Goal: Information Seeking & Learning: Learn about a topic

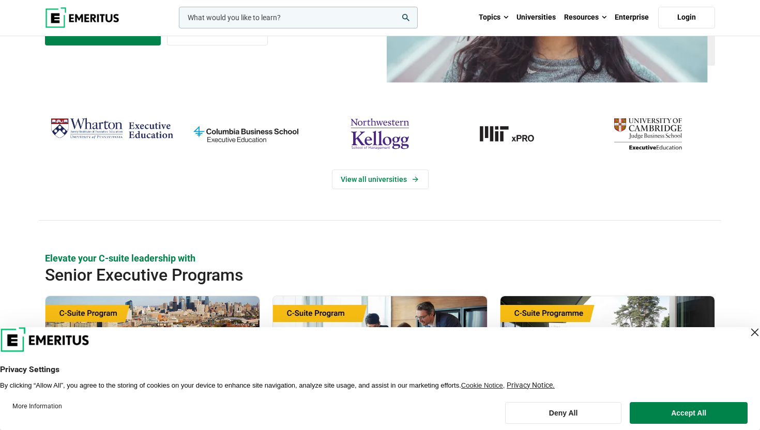
scroll to position [209, 0]
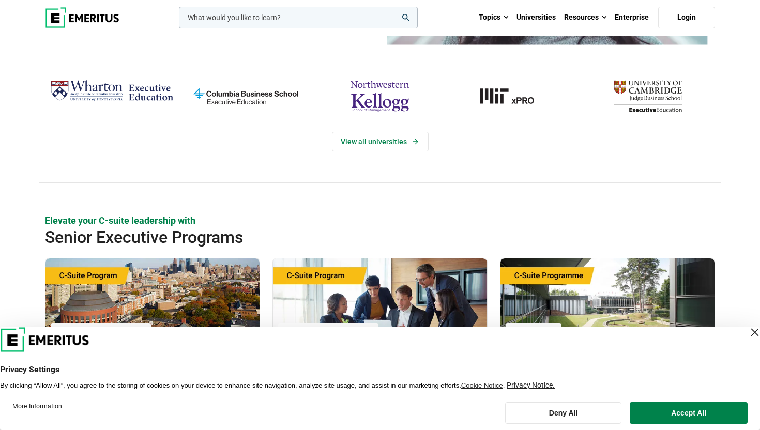
click at [747, 331] on div "Close Layer" at bounding box center [754, 332] width 14 height 14
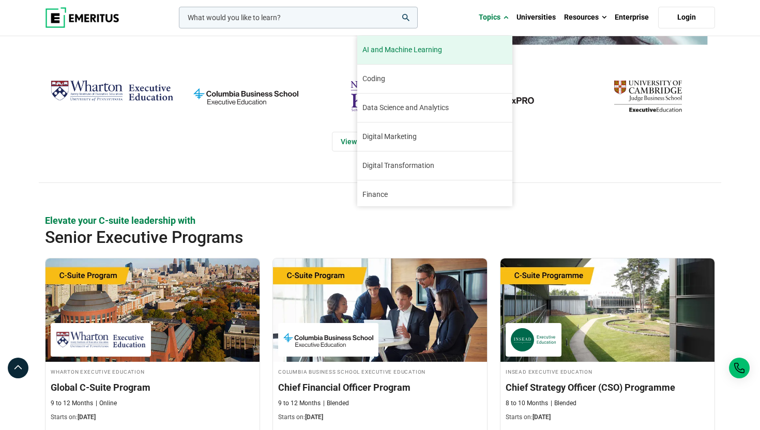
click at [459, 47] on link "AI and Machine Learning By 2023, 40 percent of infrastructure and operations te…" at bounding box center [434, 50] width 155 height 28
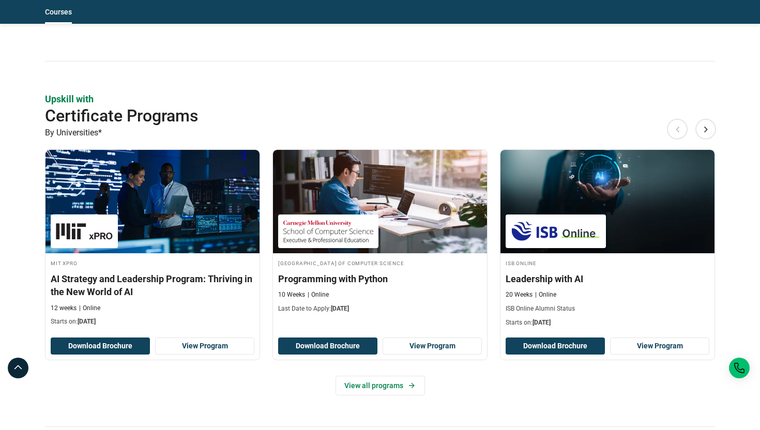
scroll to position [1098, 0]
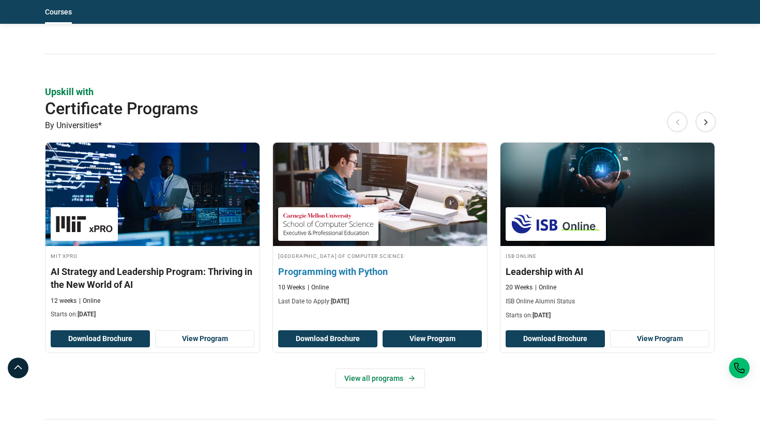
click at [416, 334] on link "View Program" at bounding box center [431, 339] width 99 height 18
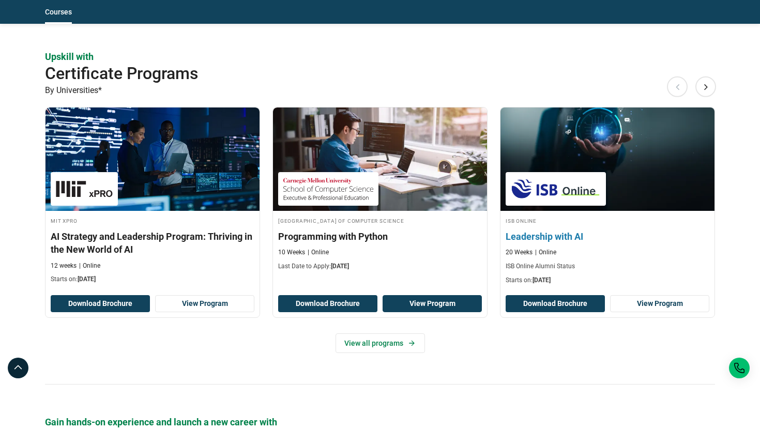
scroll to position [1131, 0]
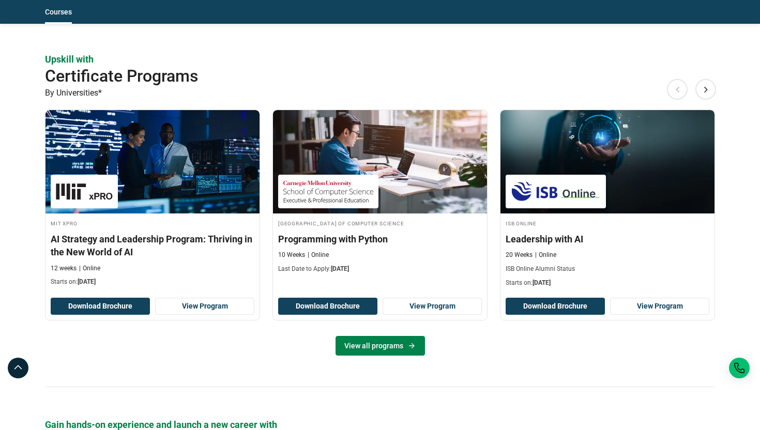
click at [364, 350] on link "View all programs" at bounding box center [379, 346] width 89 height 20
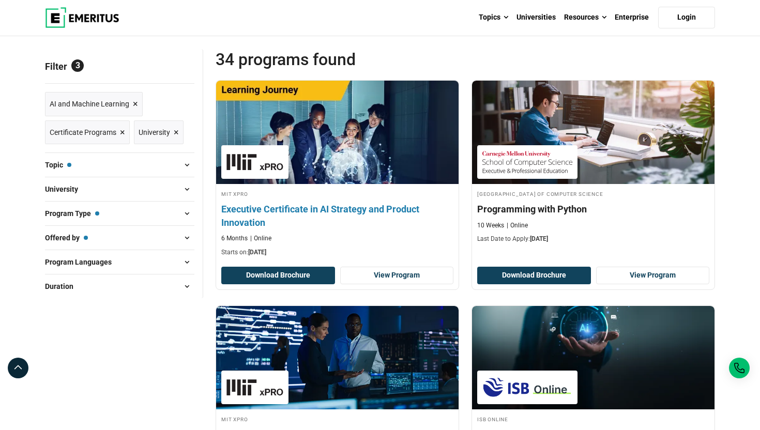
scroll to position [111, 0]
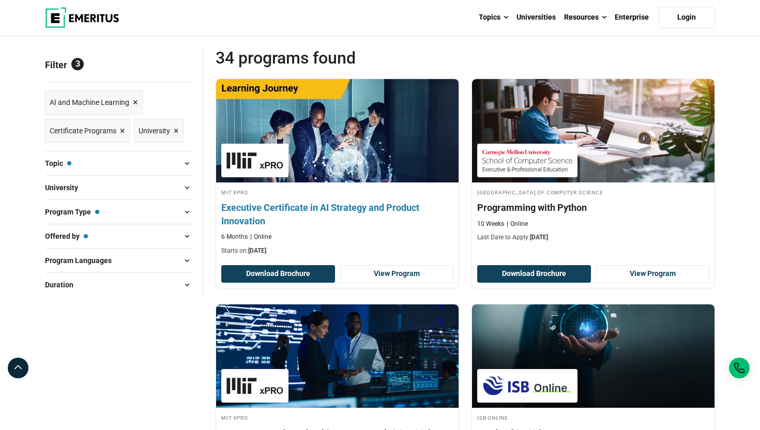
click at [372, 209] on h4 "Executive Certificate in AI Strategy and Product Innovation" at bounding box center [337, 214] width 232 height 26
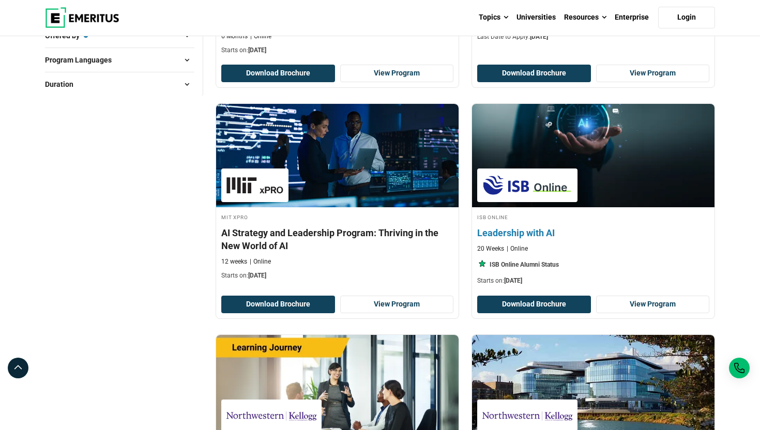
scroll to position [314, 0]
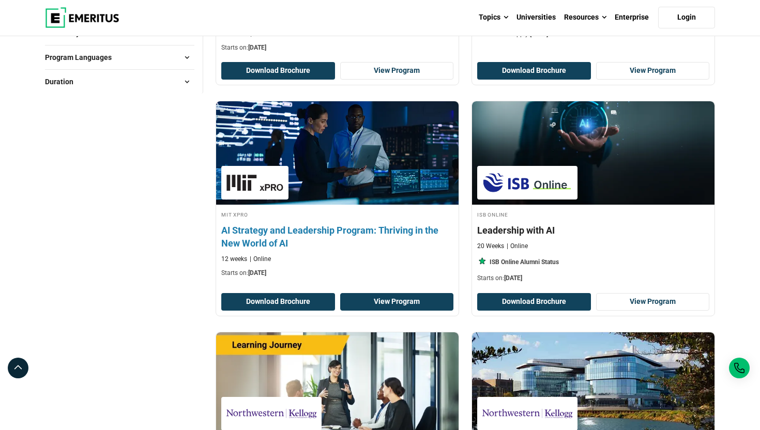
click at [399, 300] on link "View Program" at bounding box center [397, 302] width 114 height 18
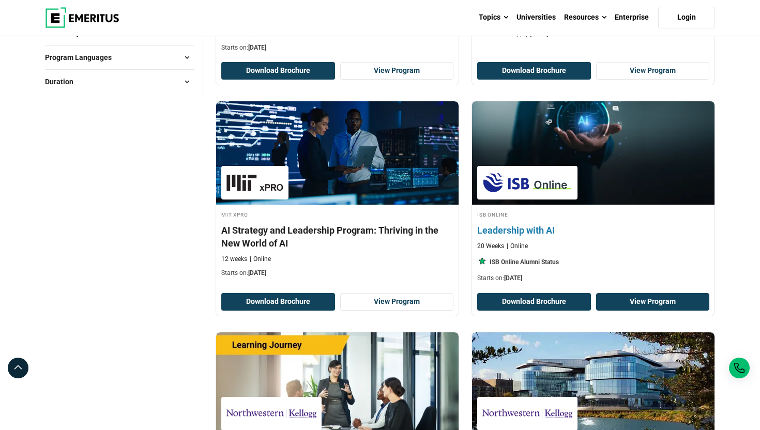
click at [631, 300] on link "View Program" at bounding box center [653, 302] width 114 height 18
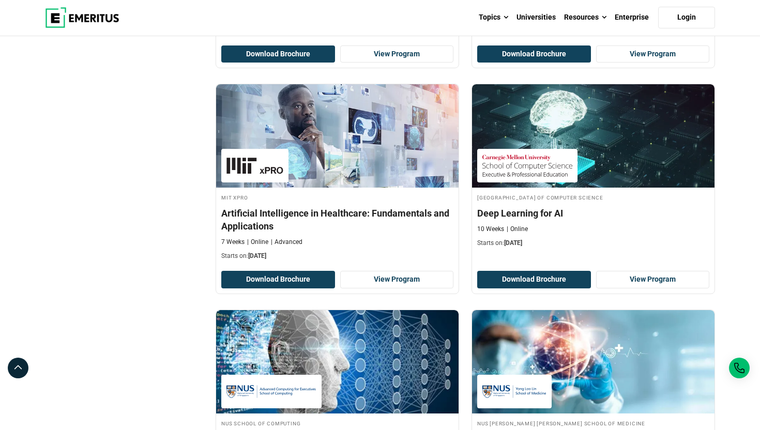
scroll to position [1001, 0]
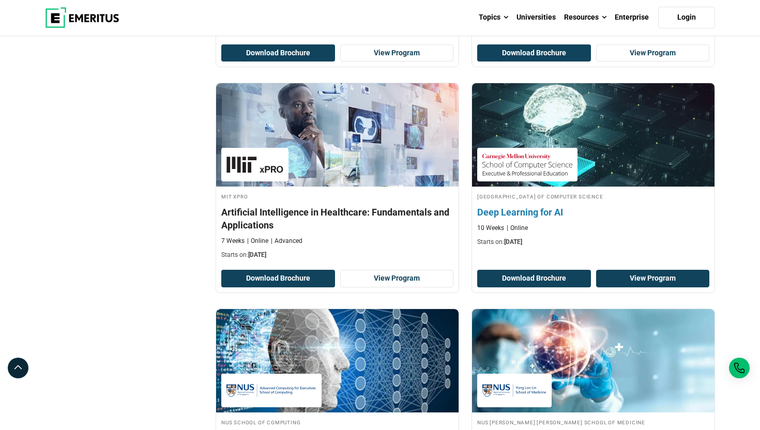
click at [639, 274] on link "View Program" at bounding box center [653, 279] width 114 height 18
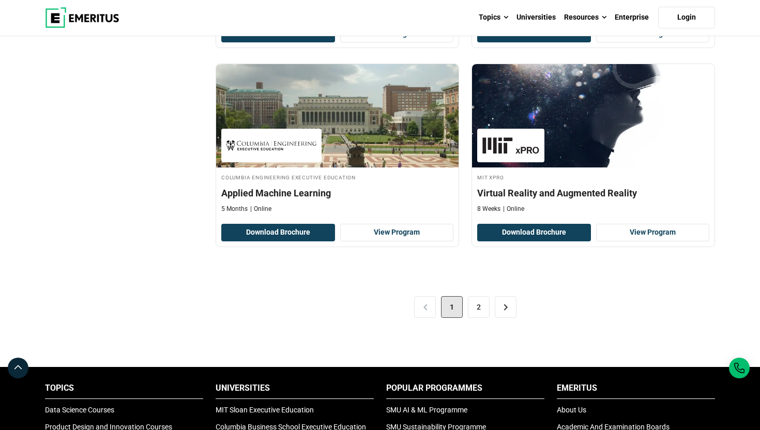
scroll to position [2111, 0]
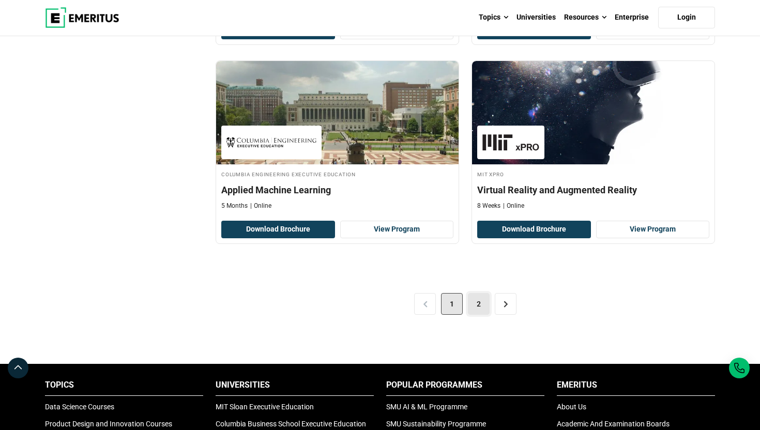
click at [479, 307] on link "2" at bounding box center [479, 304] width 22 height 22
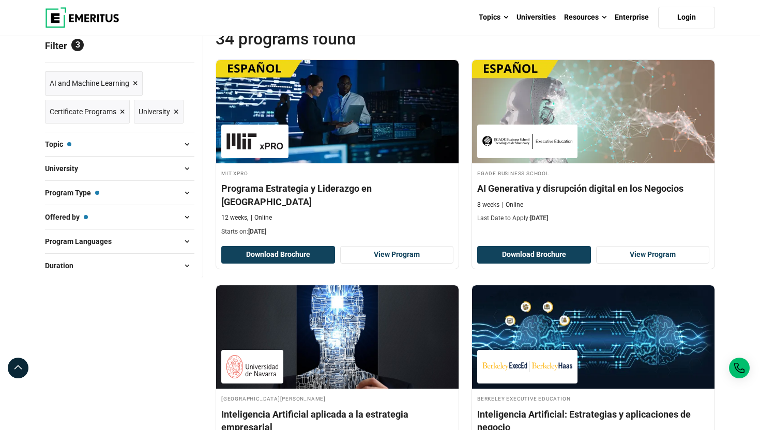
scroll to position [82, 0]
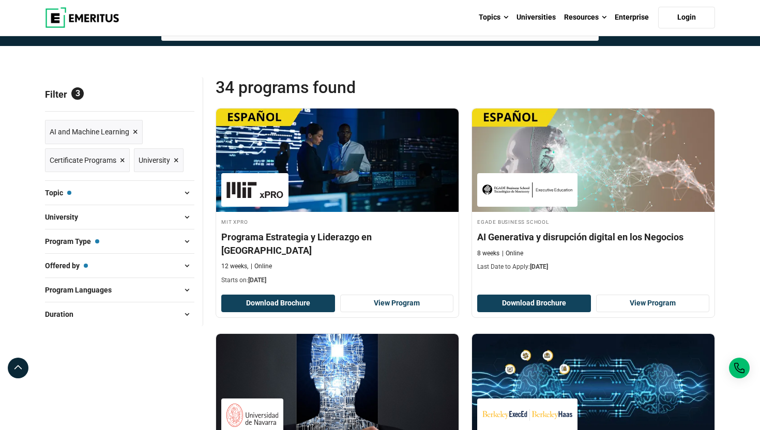
click at [187, 291] on span at bounding box center [187, 290] width 16 height 16
click at [51, 313] on input "English ( 20 )" at bounding box center [50, 316] width 10 height 10
checkbox input "true"
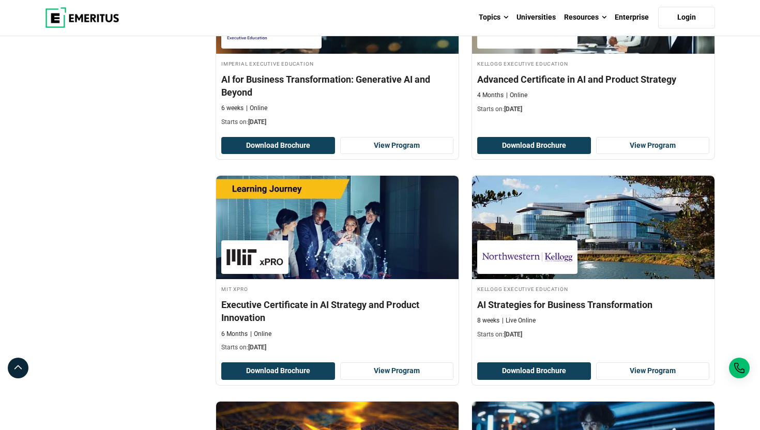
scroll to position [1758, 0]
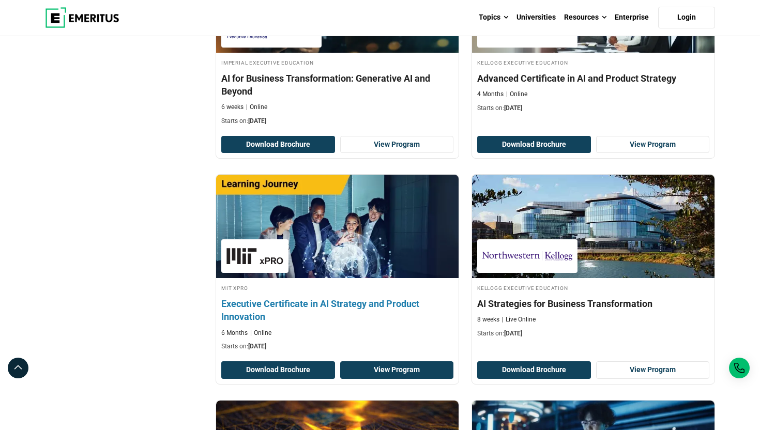
click at [384, 372] on link "View Program" at bounding box center [397, 370] width 114 height 18
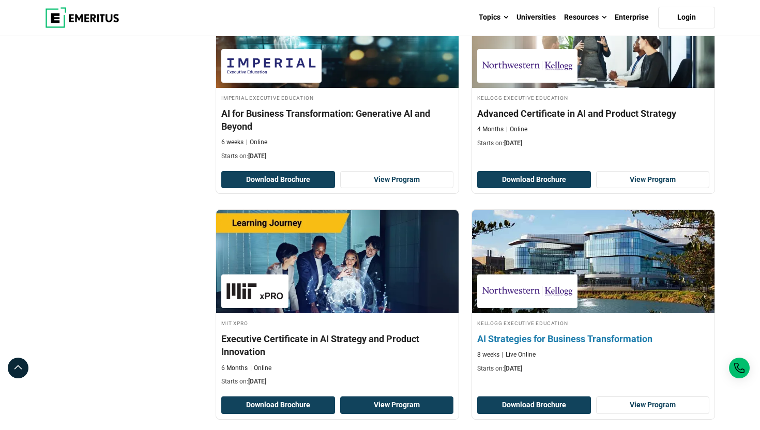
scroll to position [1761, 0]
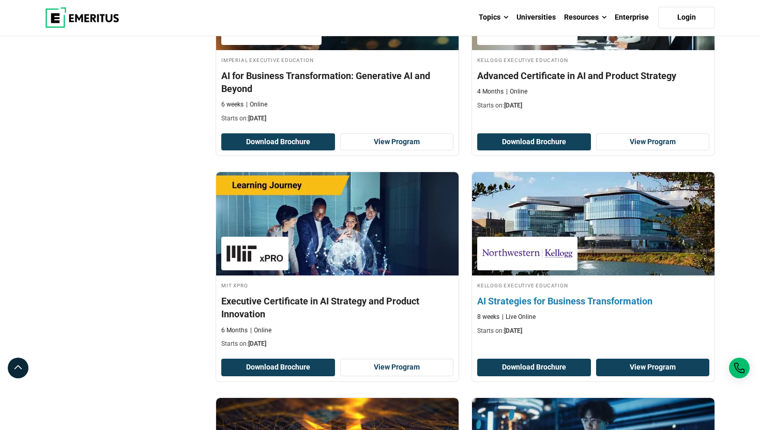
click at [632, 365] on link "View Program" at bounding box center [653, 368] width 114 height 18
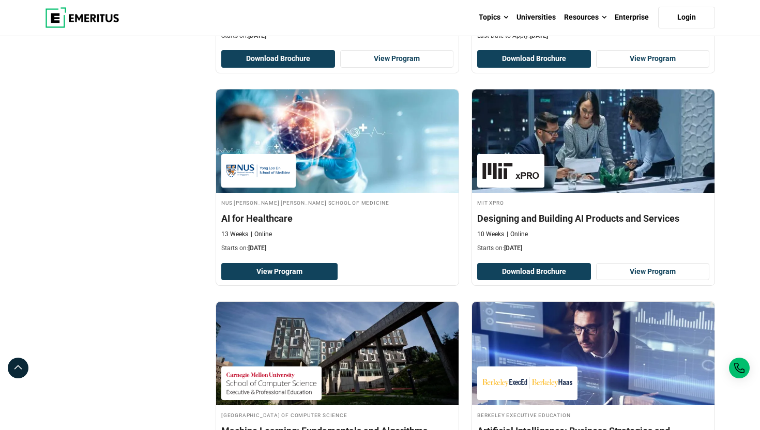
scroll to position [521, 0]
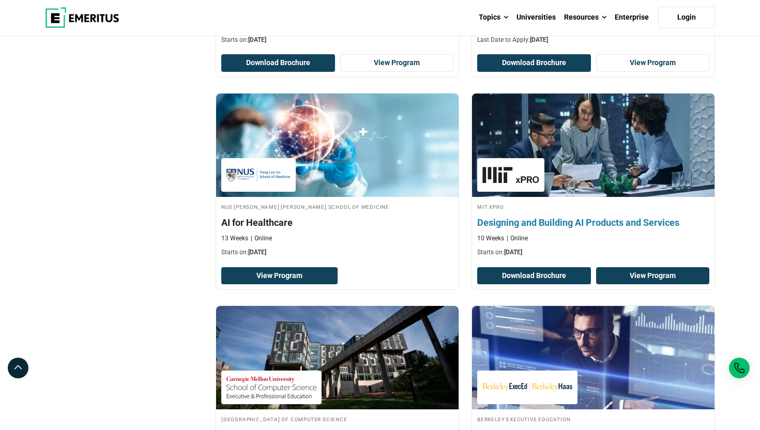
click at [653, 280] on link "View Program" at bounding box center [653, 276] width 114 height 18
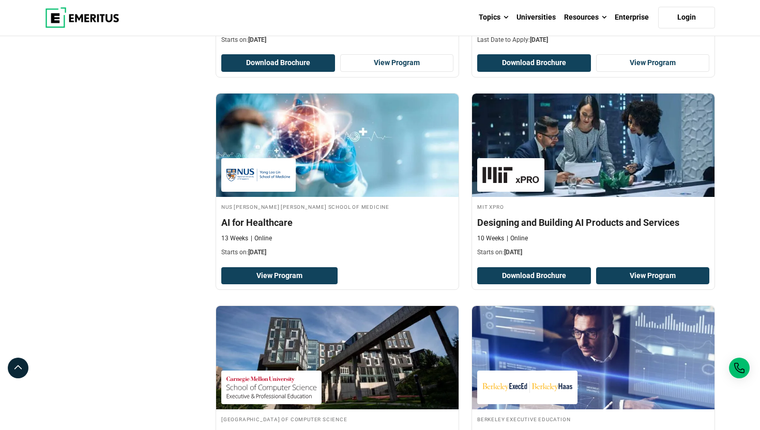
scroll to position [0, 0]
